Goal: Use online tool/utility: Utilize a website feature to perform a specific function

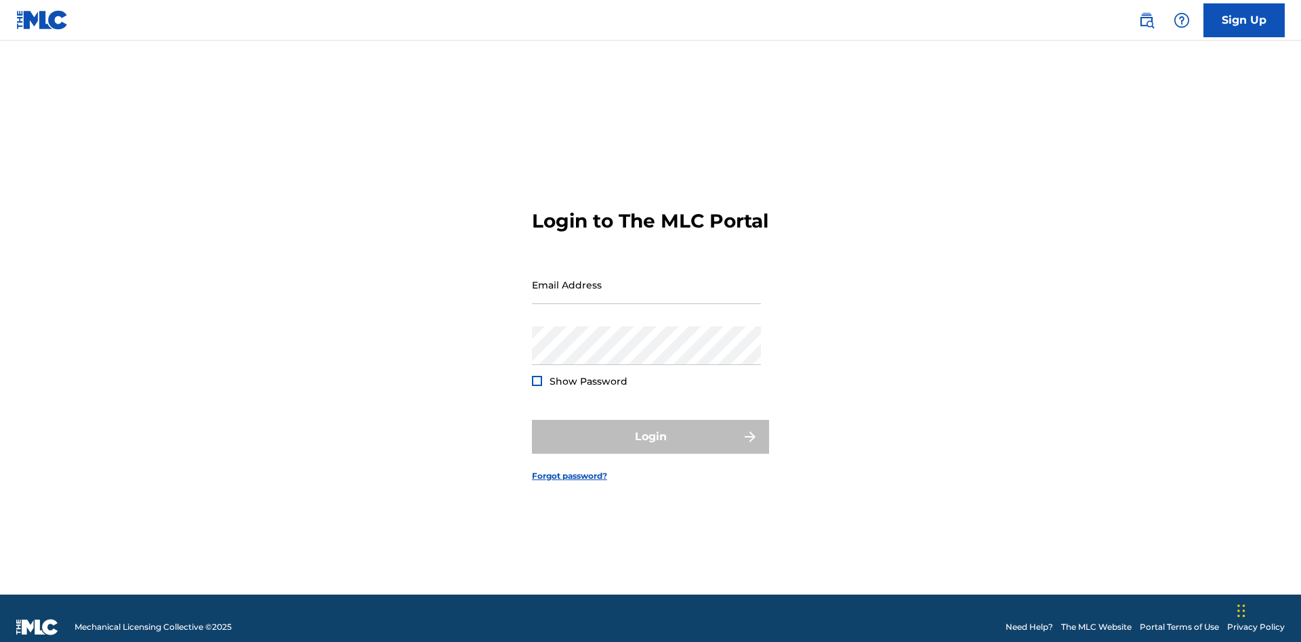
scroll to position [18, 0]
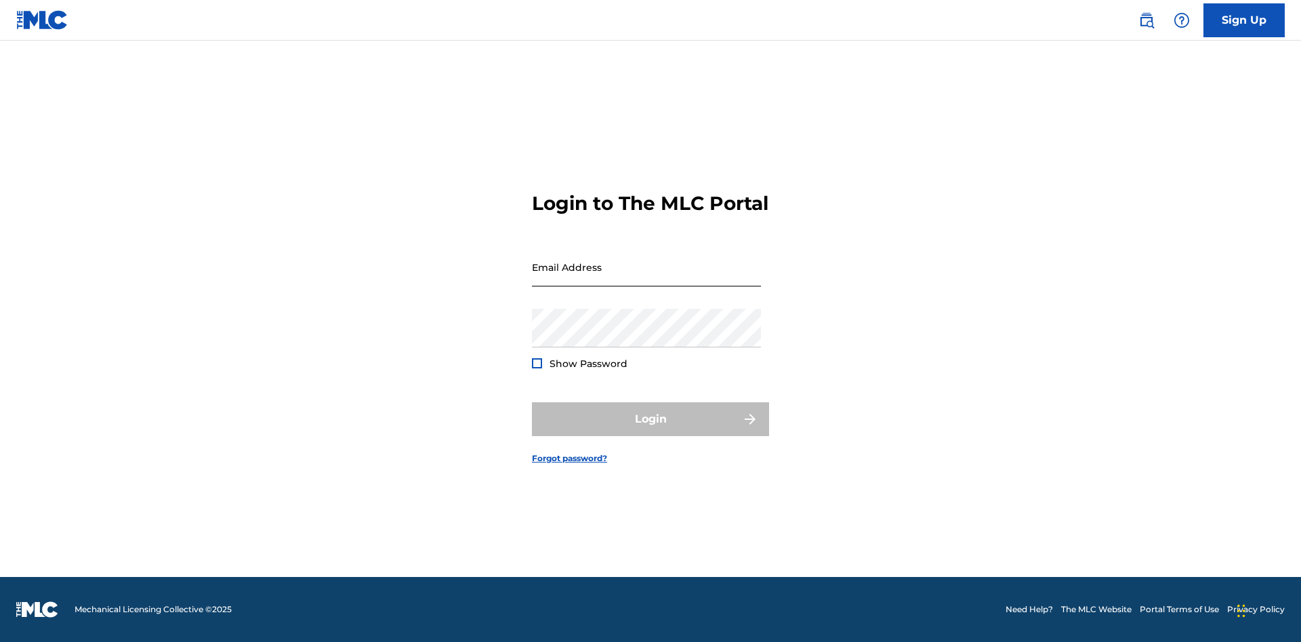
click at [646, 279] on input "Email Address" at bounding box center [646, 267] width 229 height 39
type input "[EMAIL_ADDRESS][DOMAIN_NAME]"
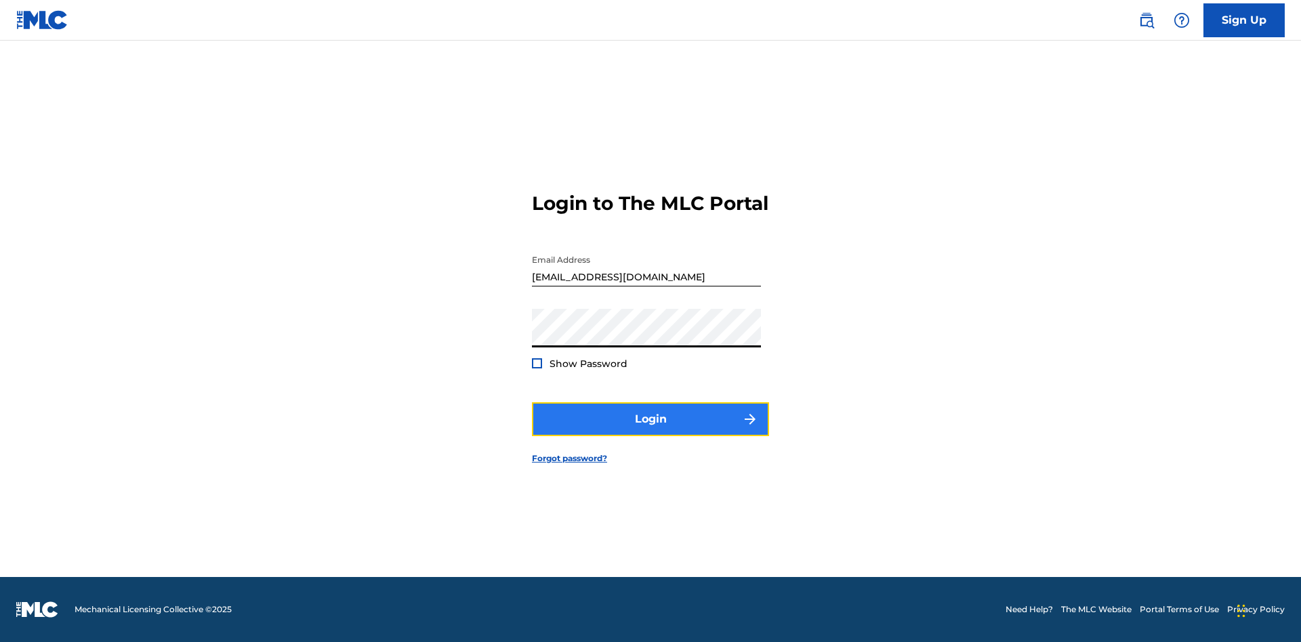
click at [651, 431] on button "Login" at bounding box center [650, 420] width 237 height 34
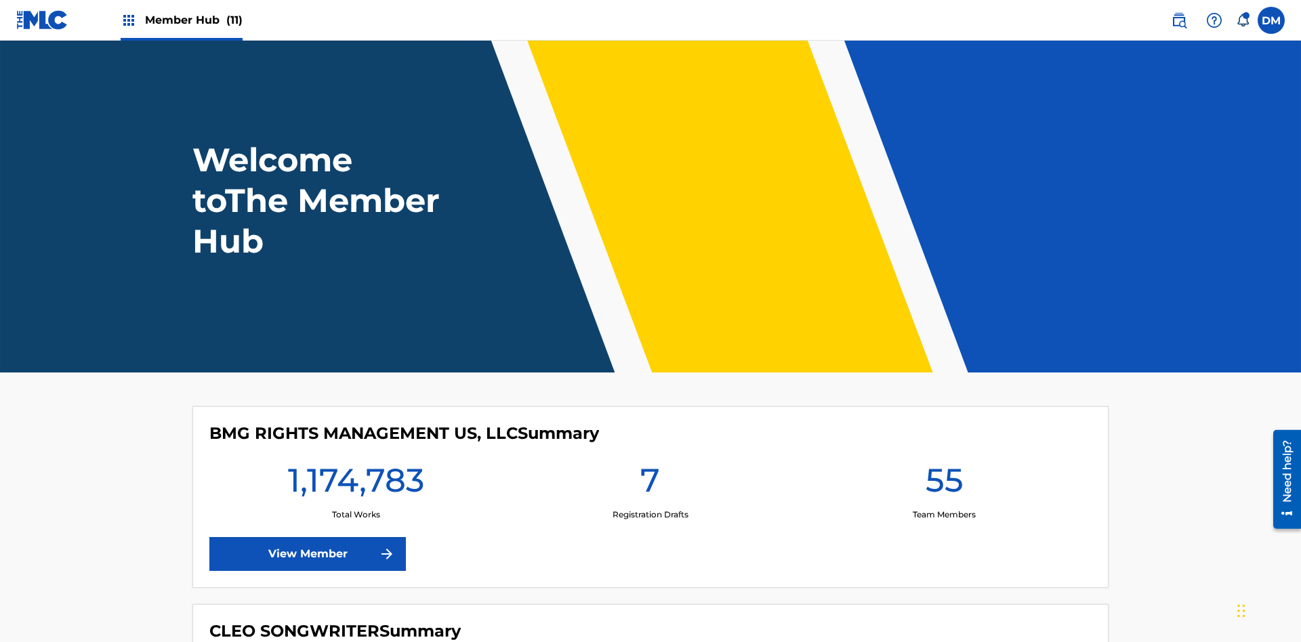
click at [193, 20] on span "Member Hub (11)" at bounding box center [194, 20] width 98 height 16
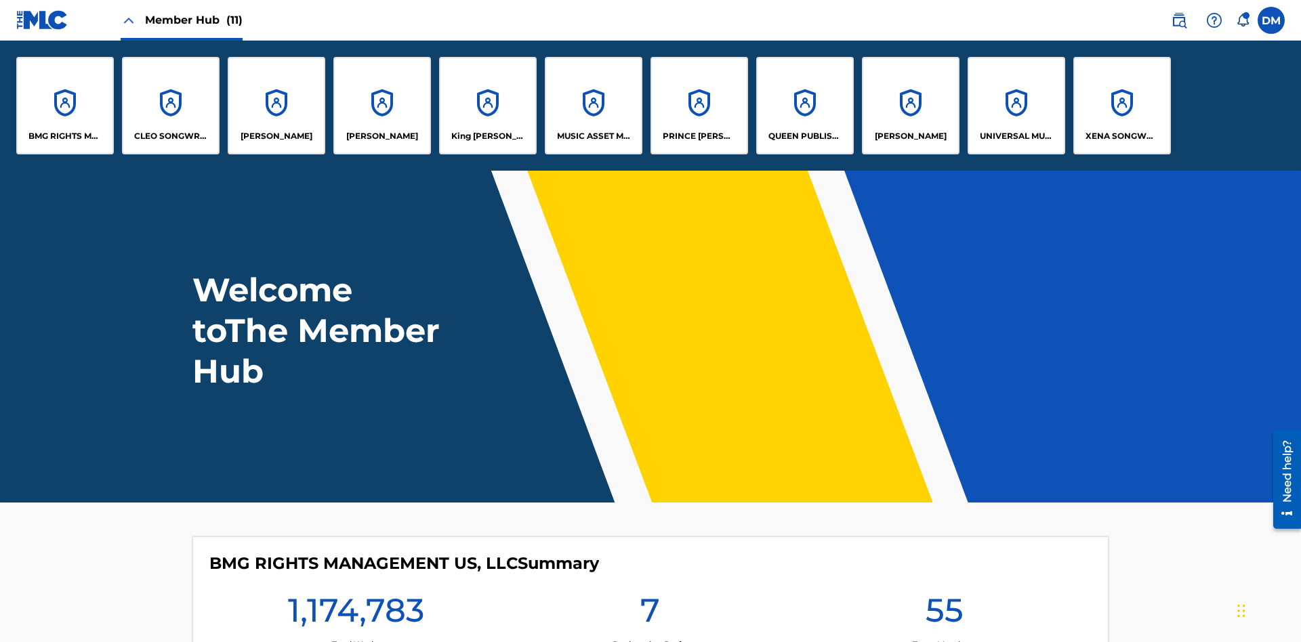
scroll to position [49, 0]
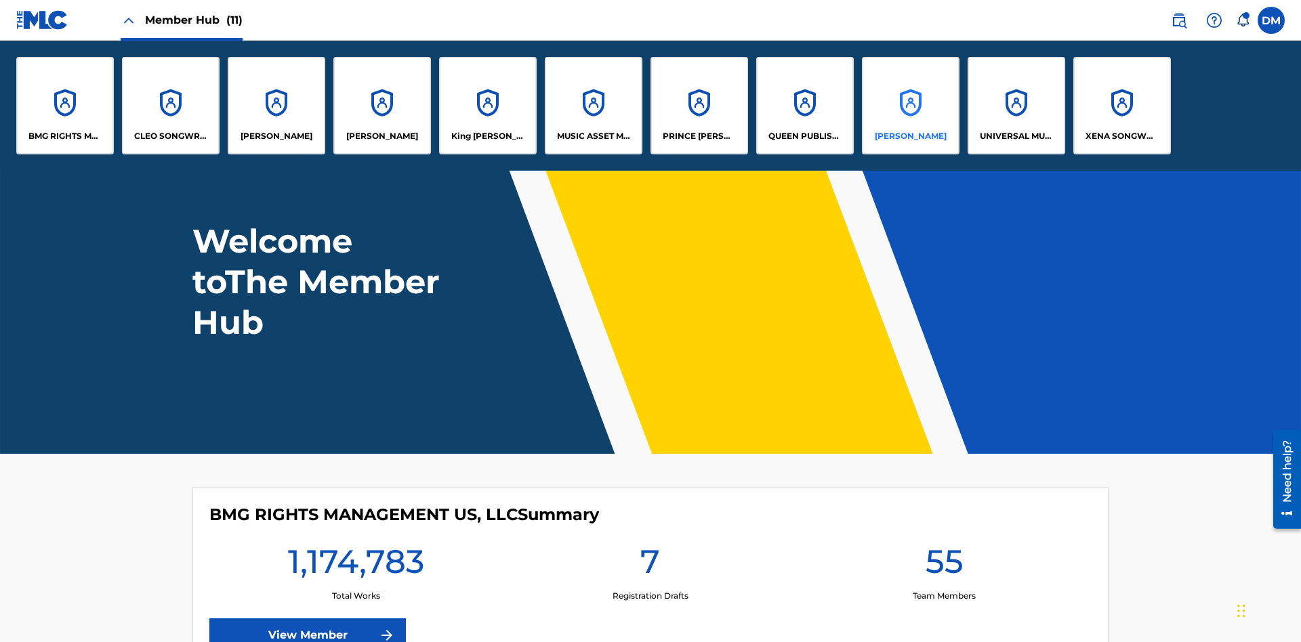
click at [910, 136] on p "[PERSON_NAME]" at bounding box center [911, 136] width 72 height 12
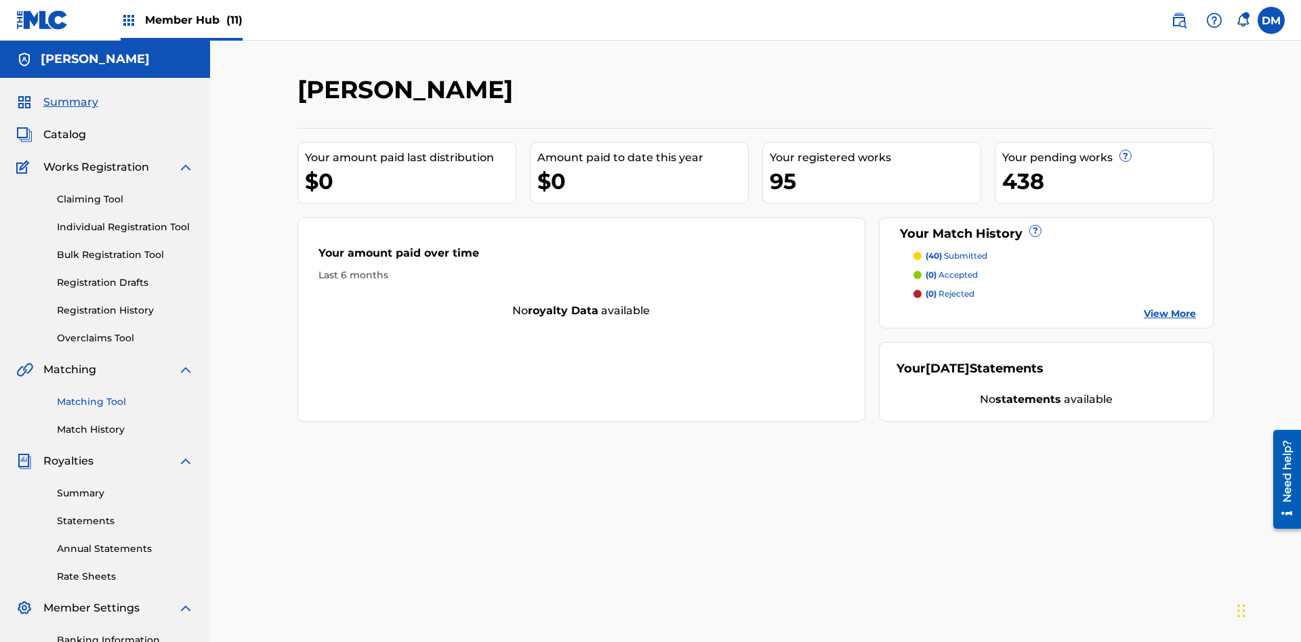
click at [125, 395] on link "Matching Tool" at bounding box center [125, 402] width 137 height 14
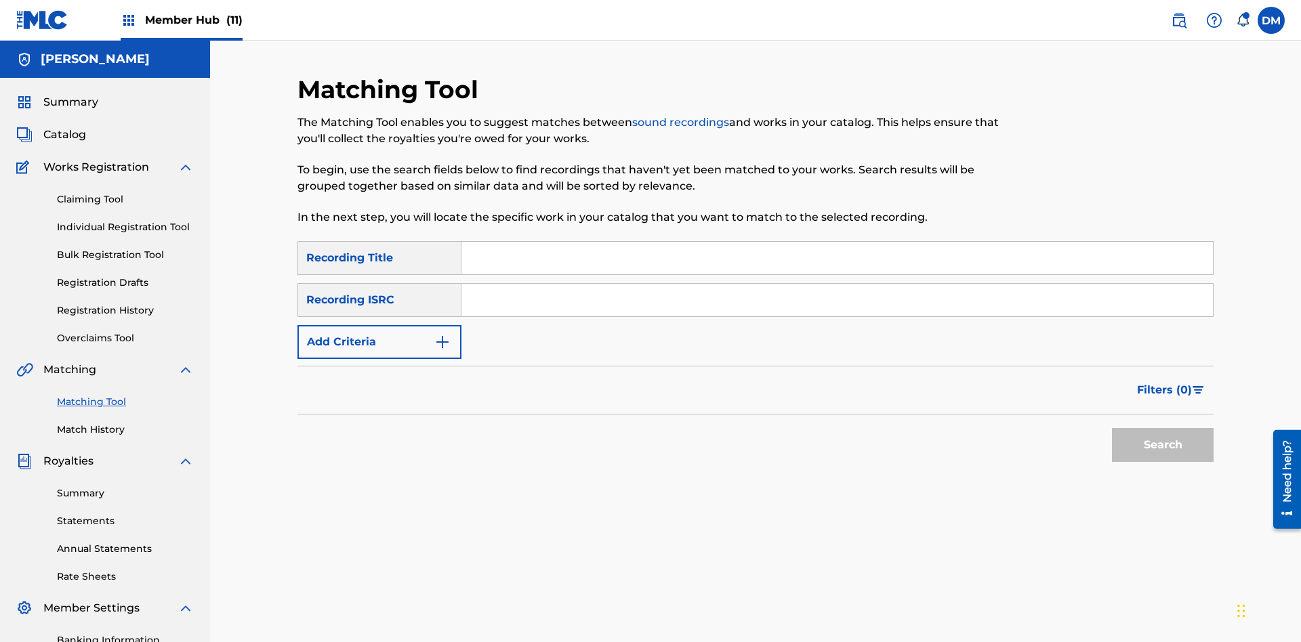
scroll to position [198, 0]
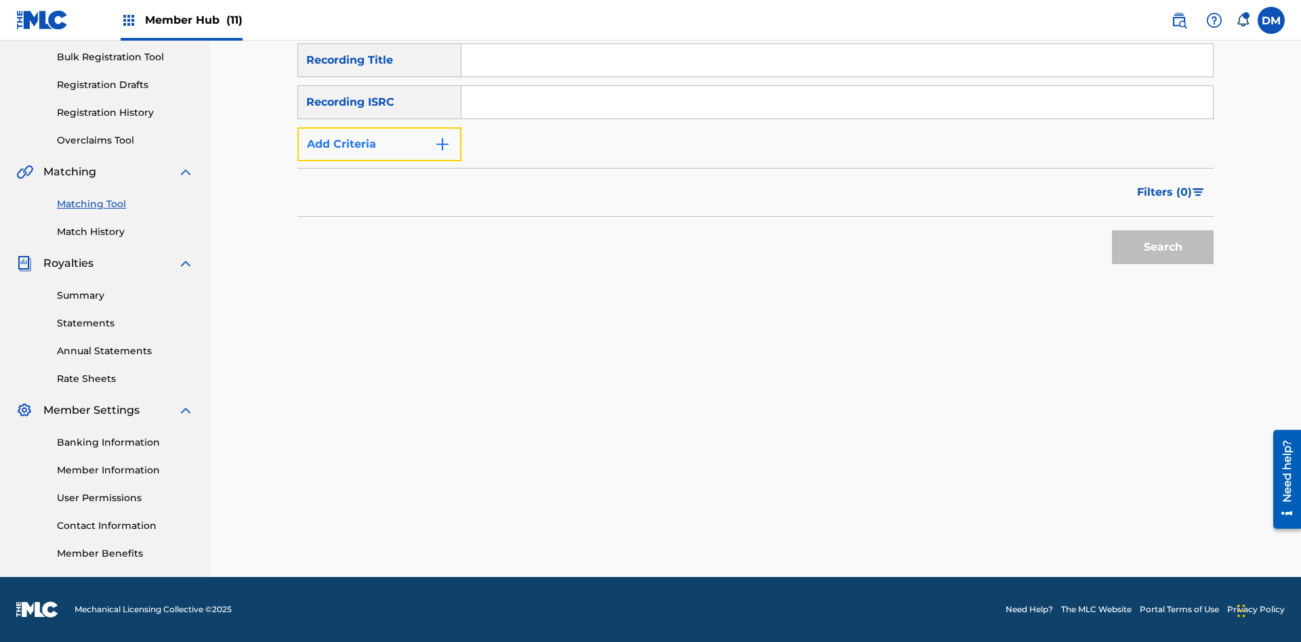
click at [379, 144] on button "Add Criteria" at bounding box center [379, 144] width 164 height 34
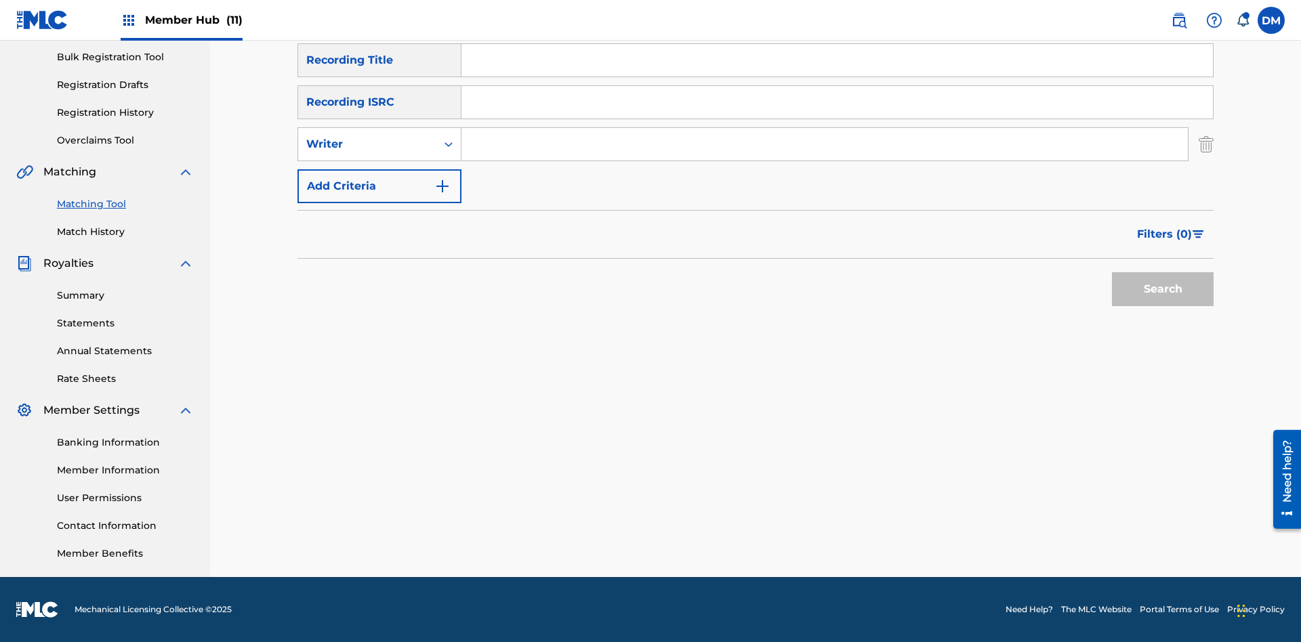
click at [825, 144] on input "Search Form" at bounding box center [824, 144] width 726 height 33
type input "[PERSON_NAME]"
click at [1163, 289] on button "Search" at bounding box center [1163, 289] width 102 height 34
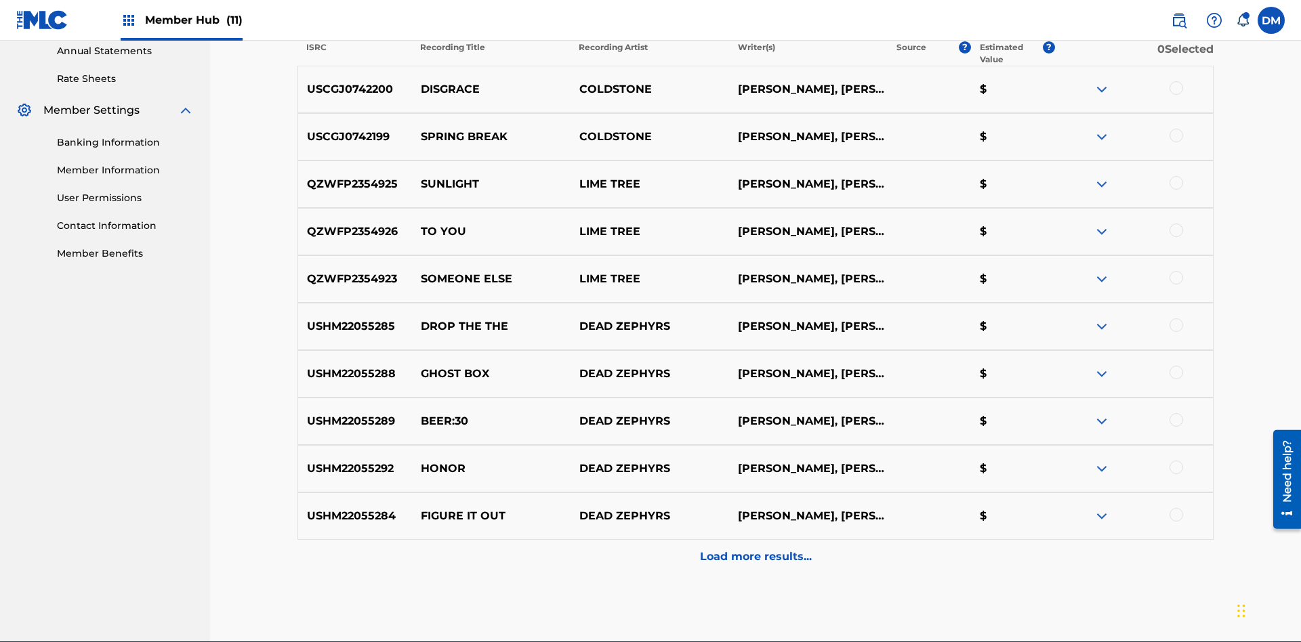
click at [1176, 88] on div at bounding box center [1177, 88] width 14 height 14
click at [1176, 129] on div at bounding box center [1177, 136] width 14 height 14
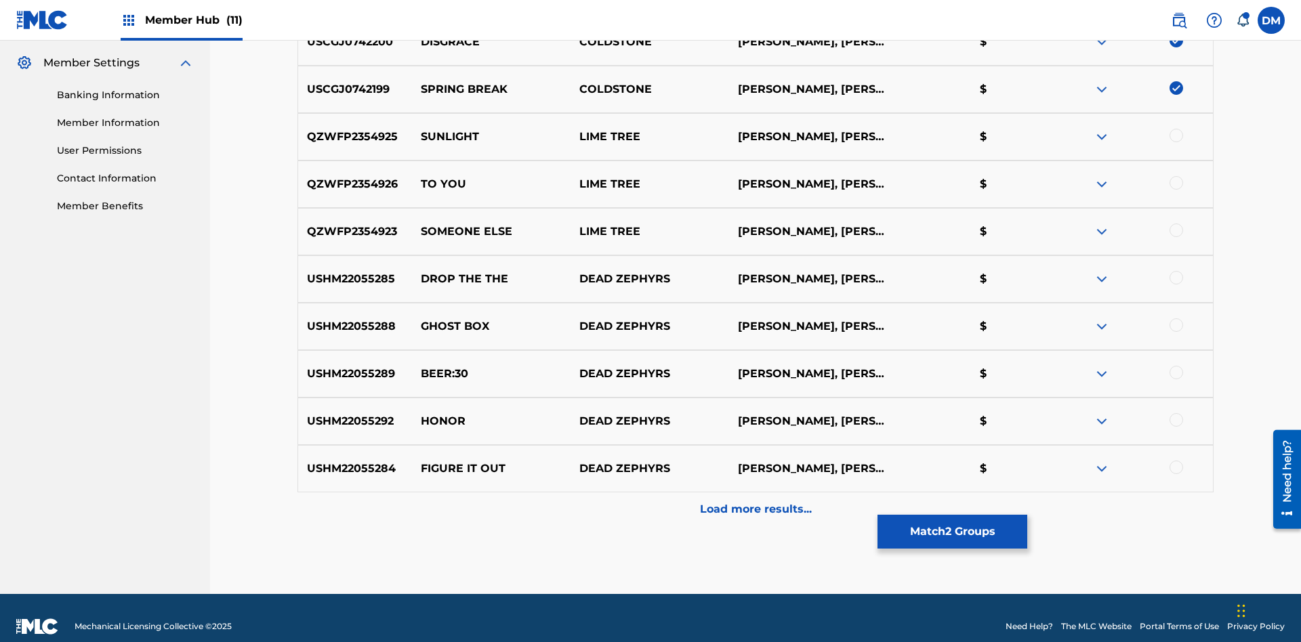
scroll to position [562, 0]
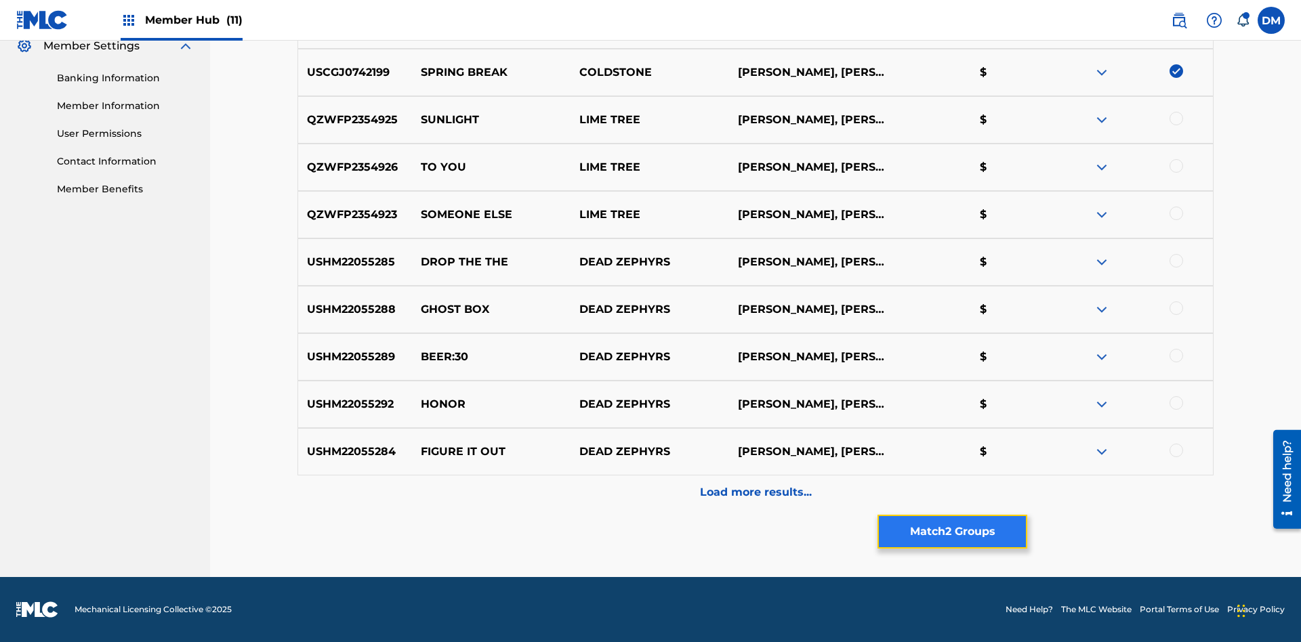
click at [952, 532] on button "Match 2 Groups" at bounding box center [953, 532] width 150 height 34
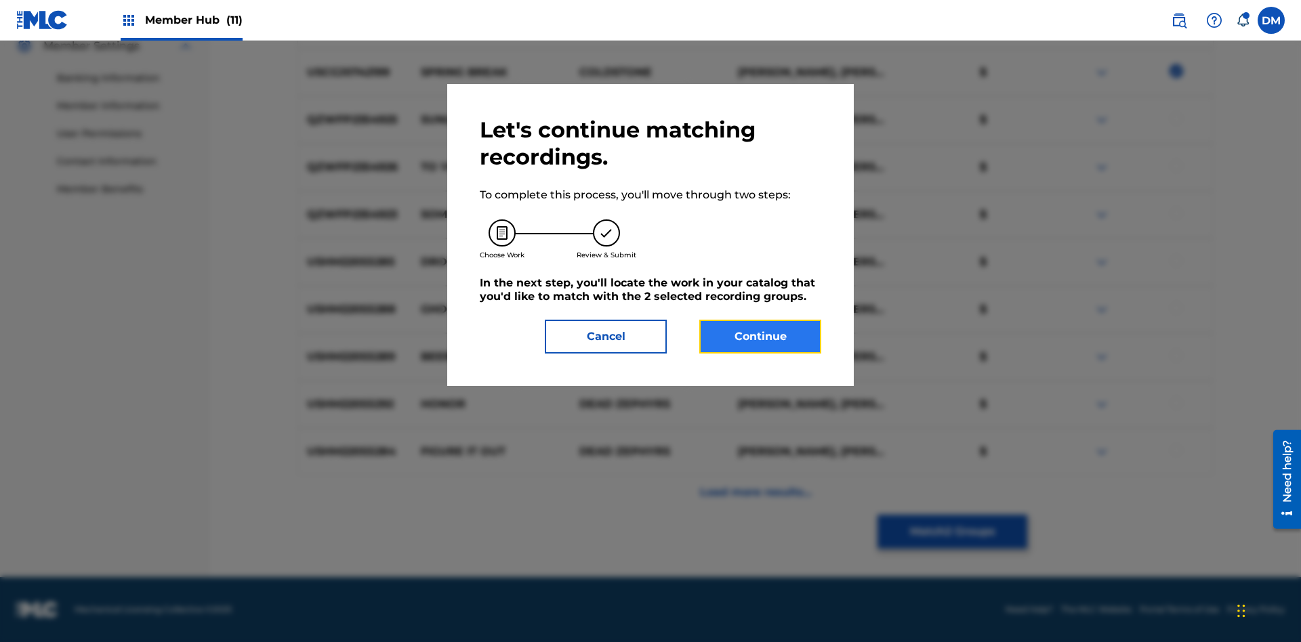
click at [760, 337] on button "Continue" at bounding box center [760, 337] width 122 height 34
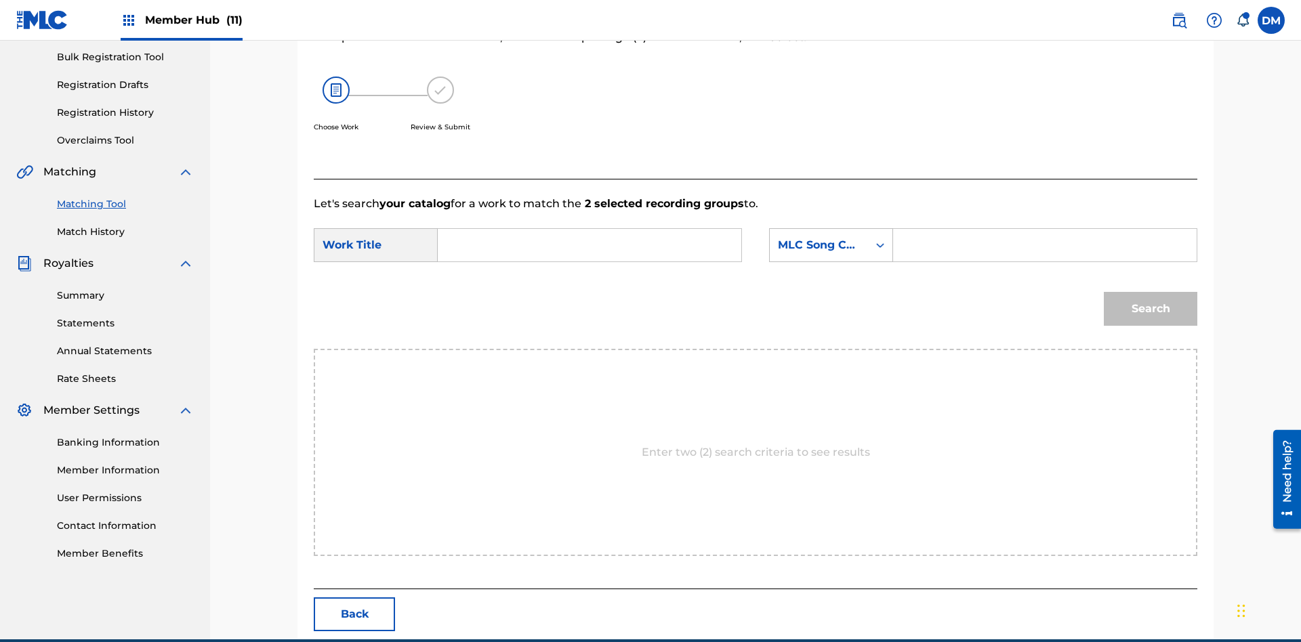
click at [590, 229] on input "Search Form" at bounding box center [589, 245] width 281 height 33
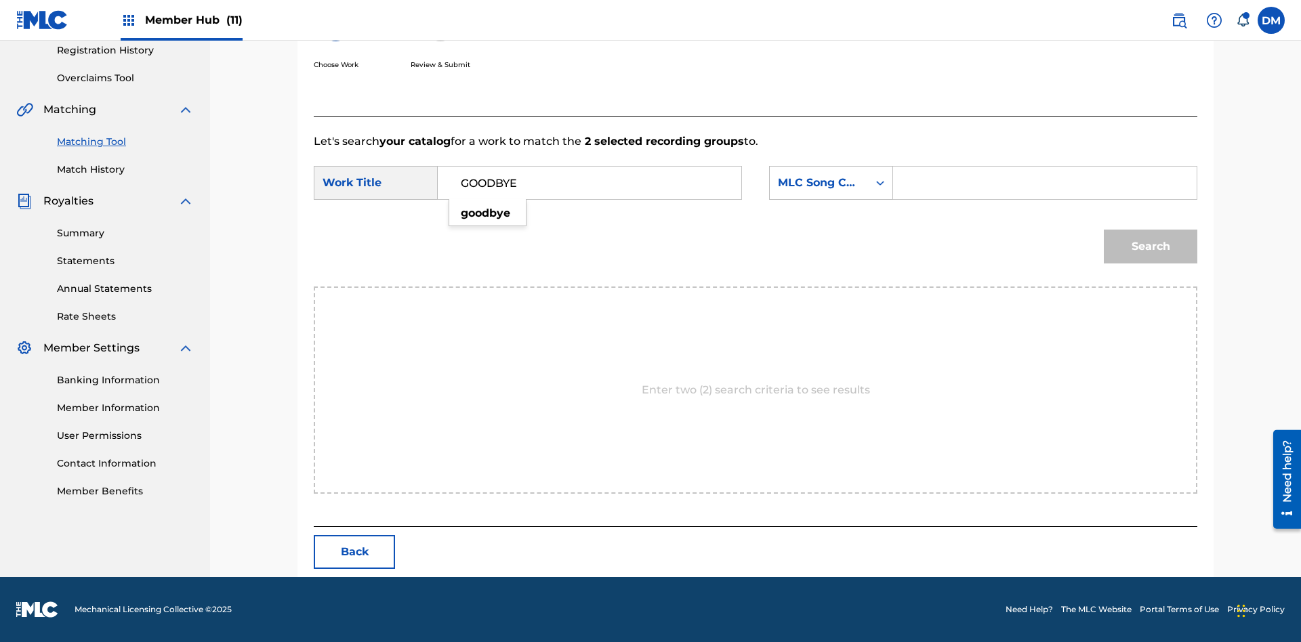
type input "GOODBYE"
click at [1044, 183] on input "Search Form" at bounding box center [1045, 183] width 281 height 33
type input "GV8XIE"
click at [1151, 247] on button "Search" at bounding box center [1151, 247] width 94 height 34
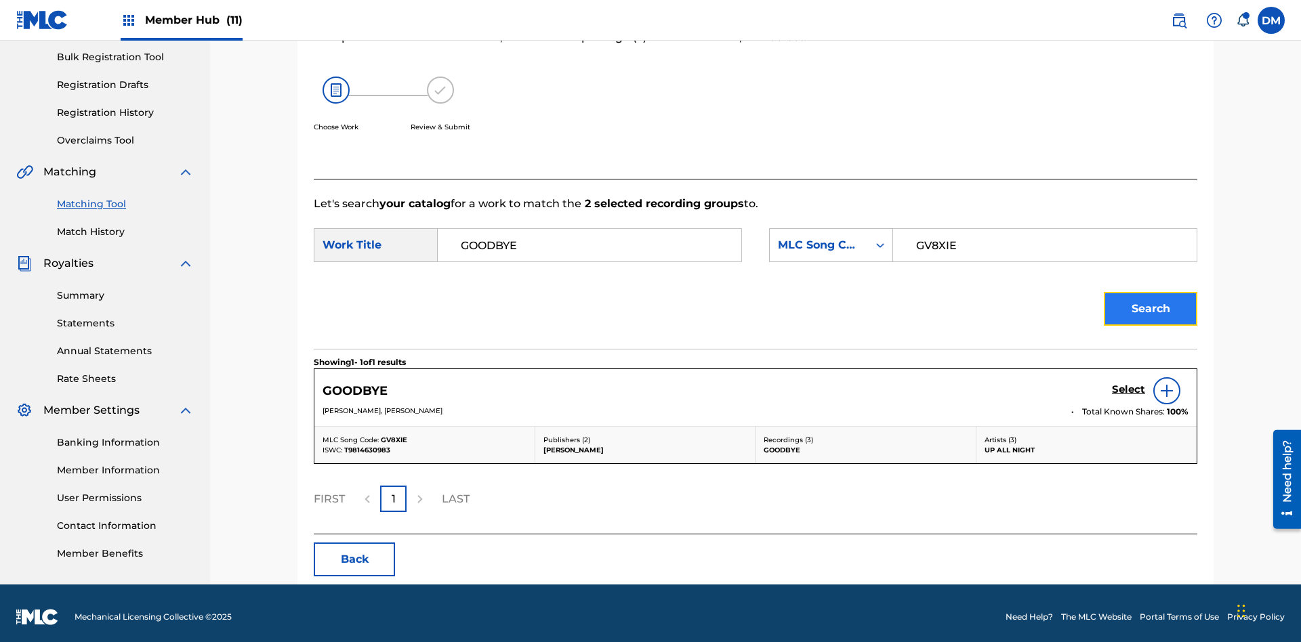
scroll to position [205, 0]
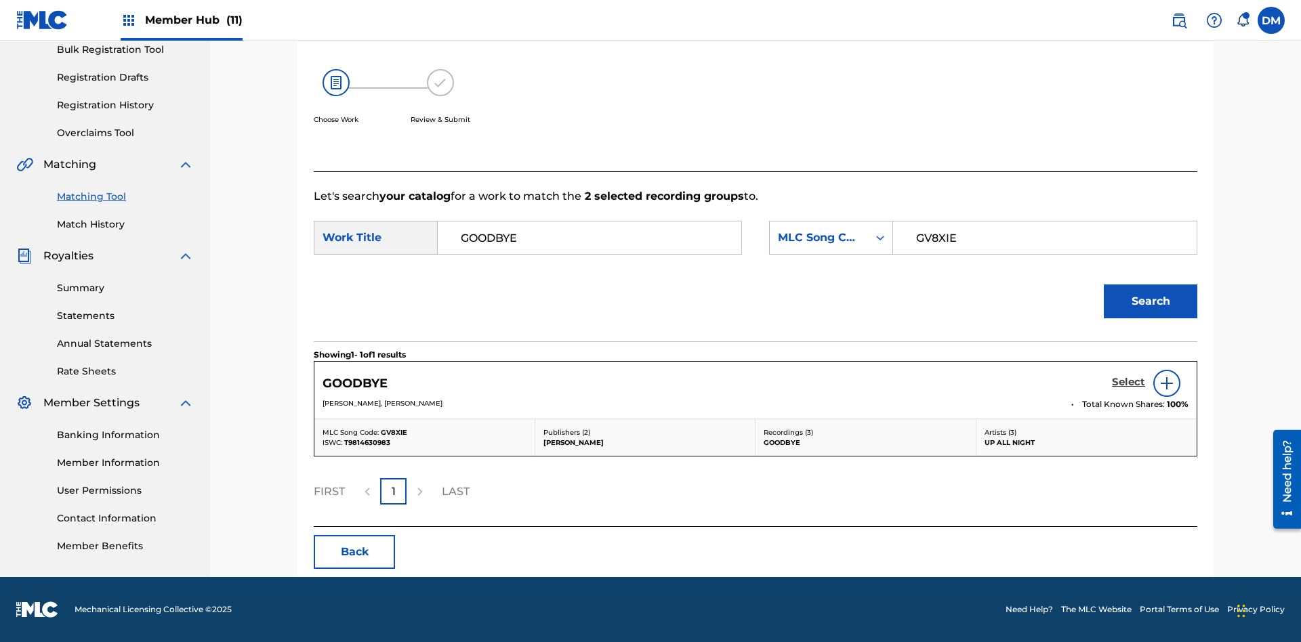
click at [1128, 382] on h5 "Select" at bounding box center [1128, 382] width 33 height 13
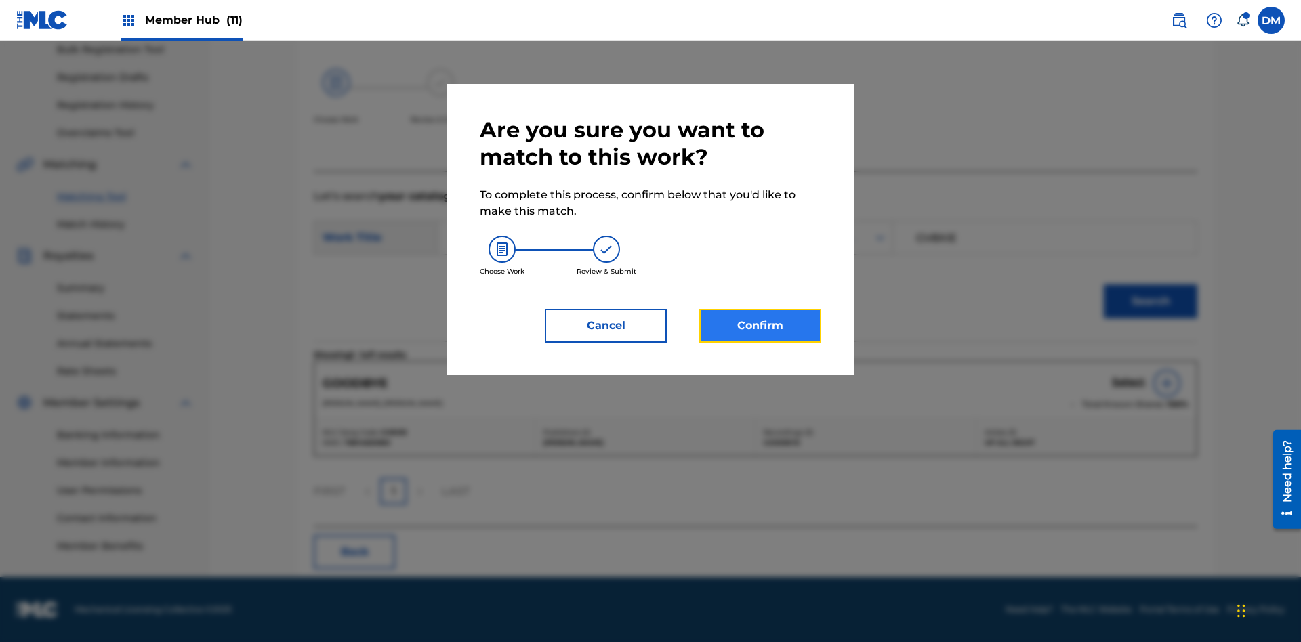
click at [760, 326] on button "Confirm" at bounding box center [760, 326] width 122 height 34
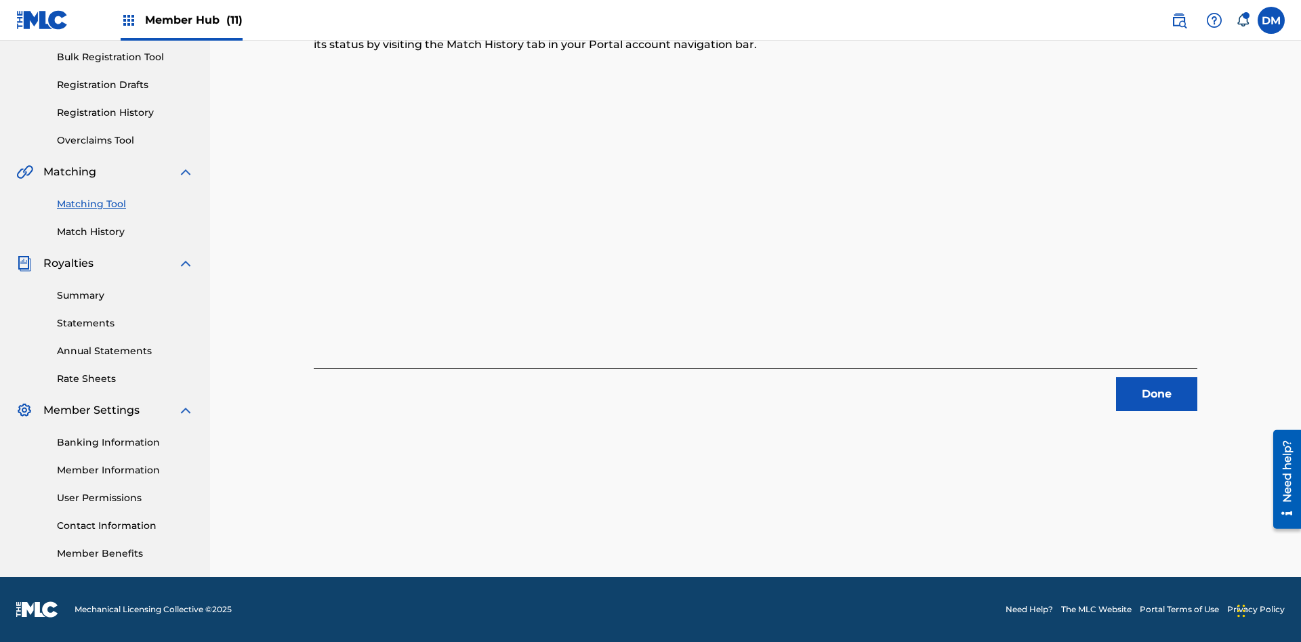
scroll to position [60, 0]
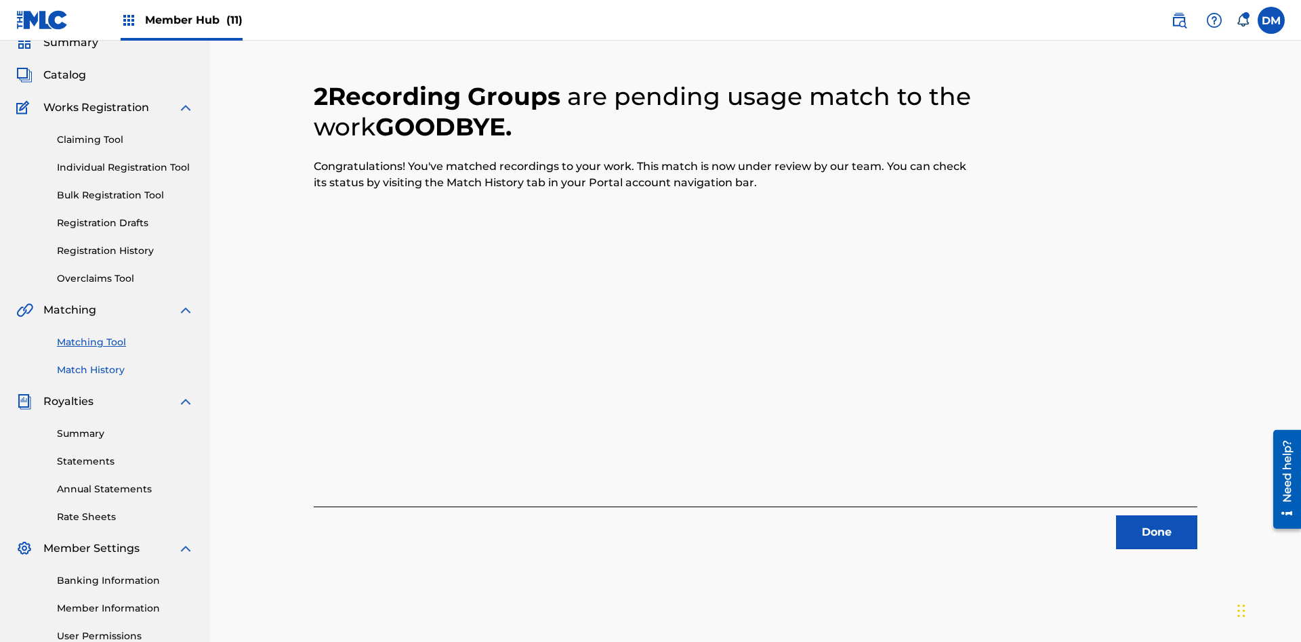
click at [125, 363] on link "Match History" at bounding box center [125, 370] width 137 height 14
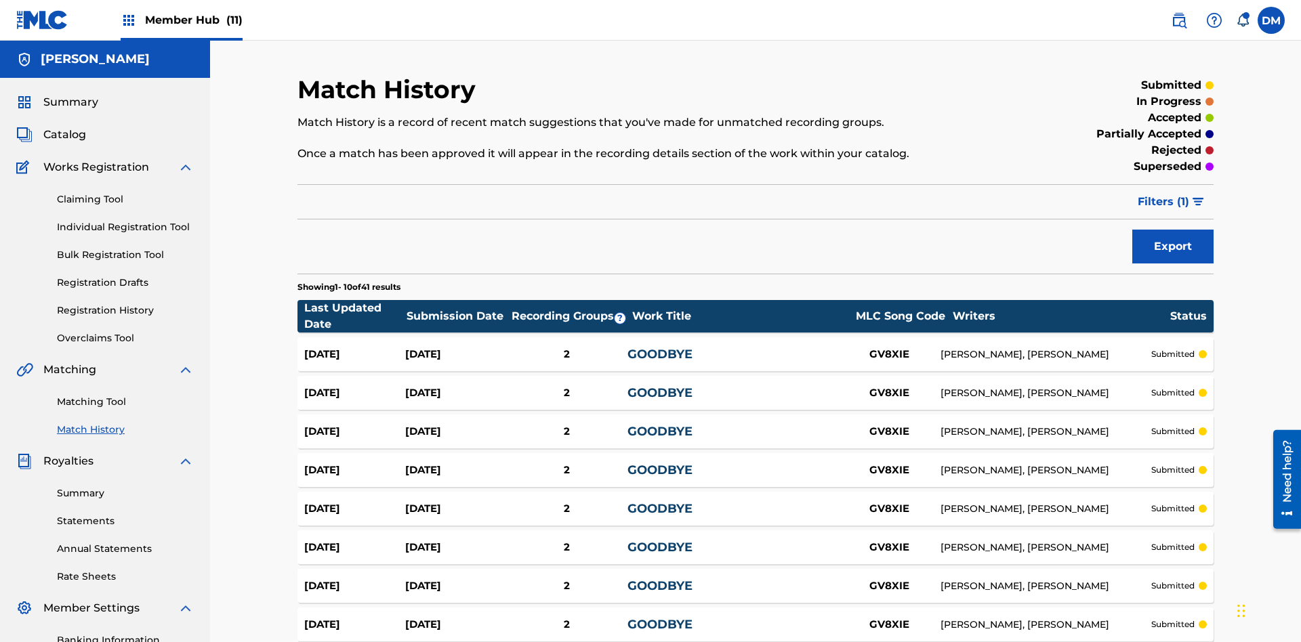
scroll to position [211, 0]
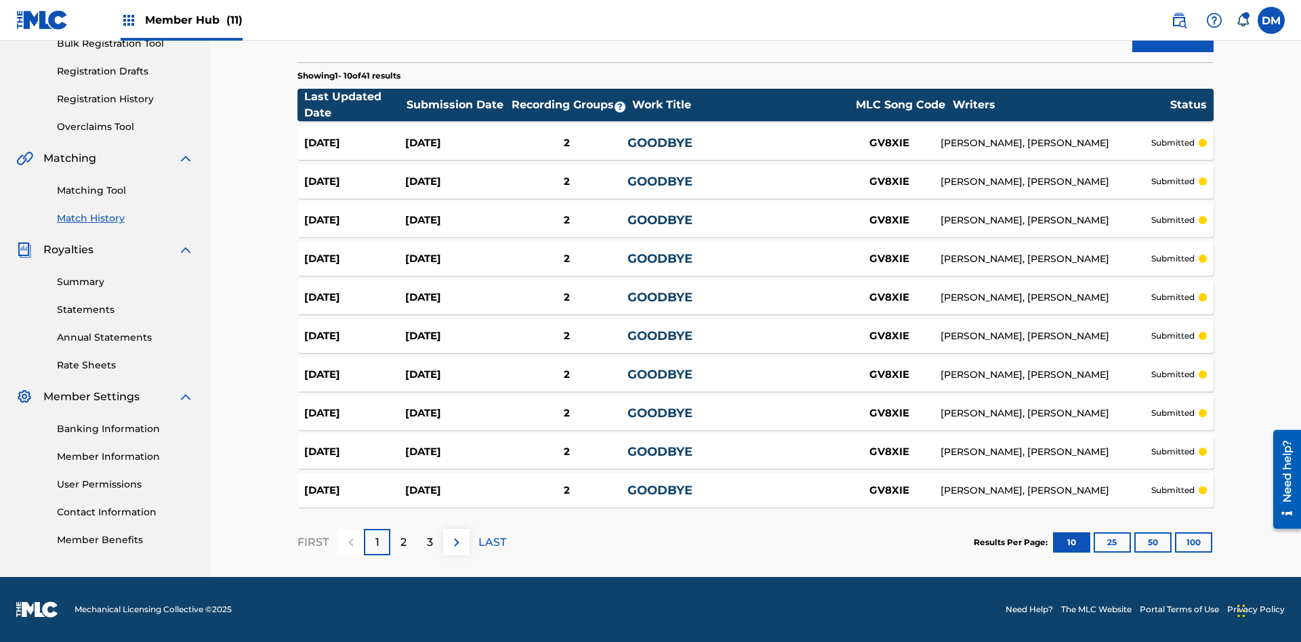
click at [756, 143] on div "GOODBYE" at bounding box center [733, 143] width 211 height 18
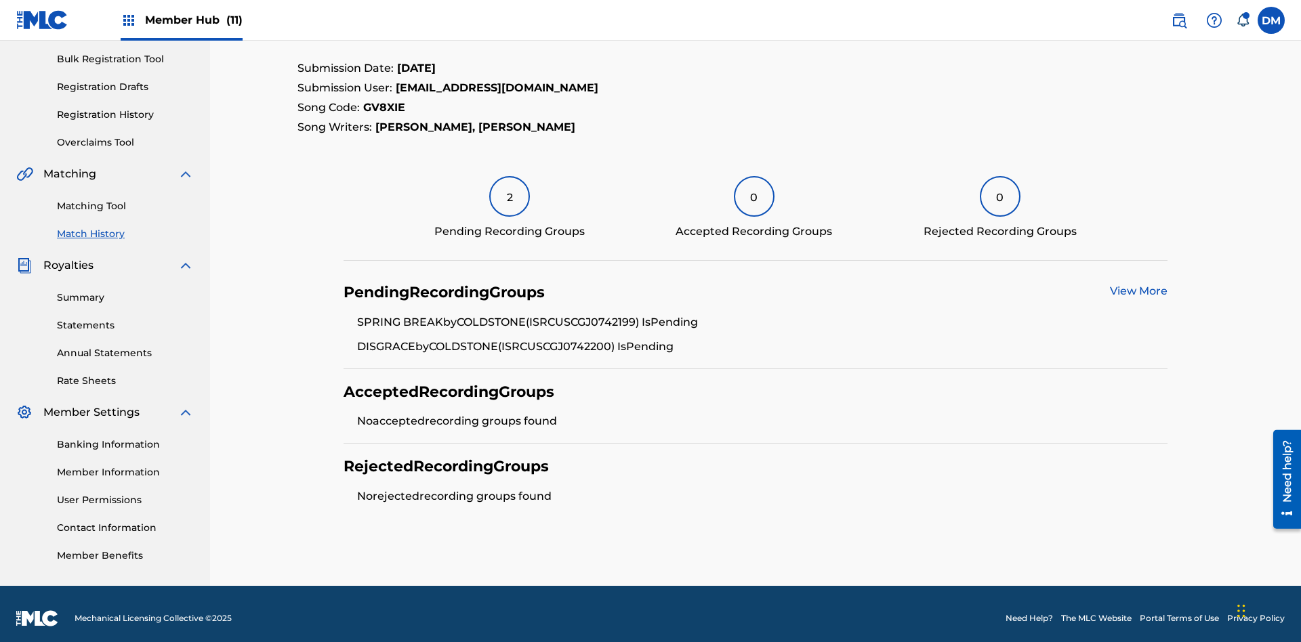
scroll to position [205, 0]
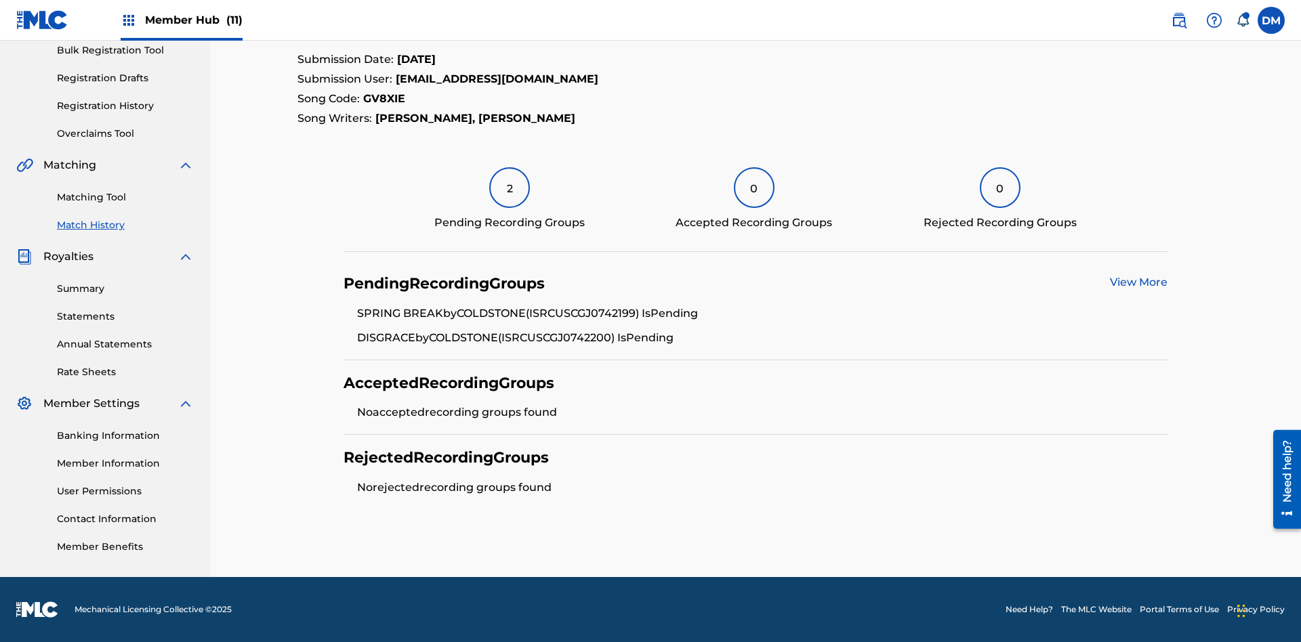
click at [1138, 283] on link "View More" at bounding box center [1139, 282] width 58 height 13
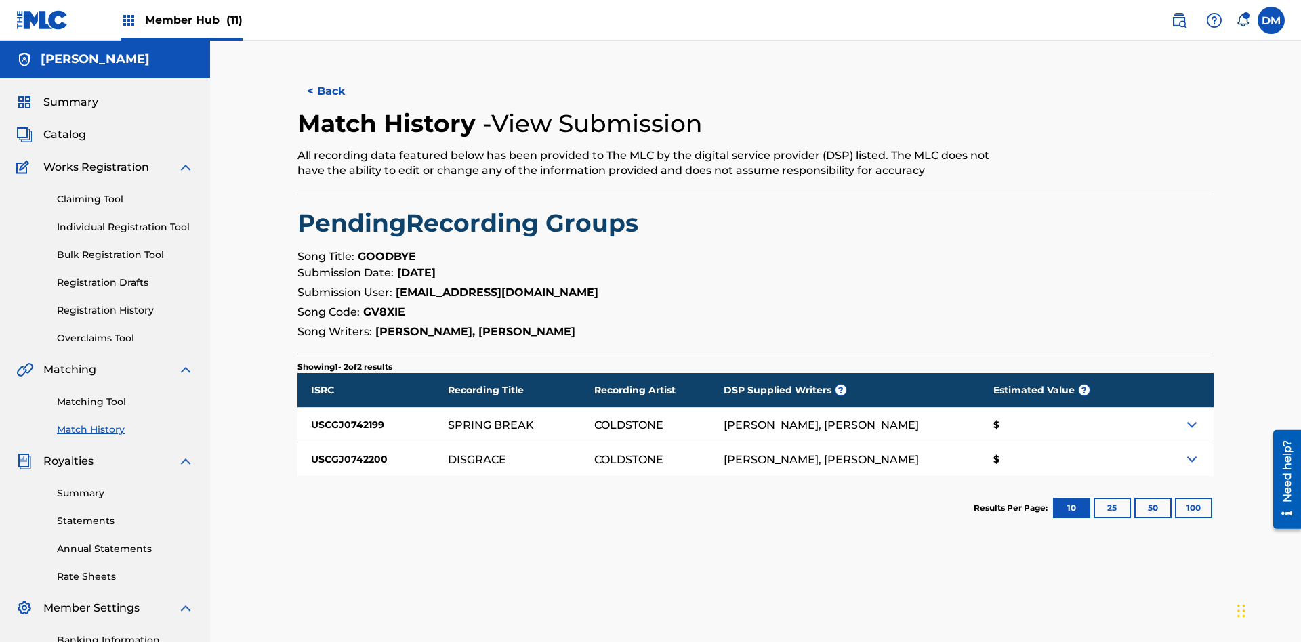
scroll to position [198, 0]
